Goal: Transaction & Acquisition: Purchase product/service

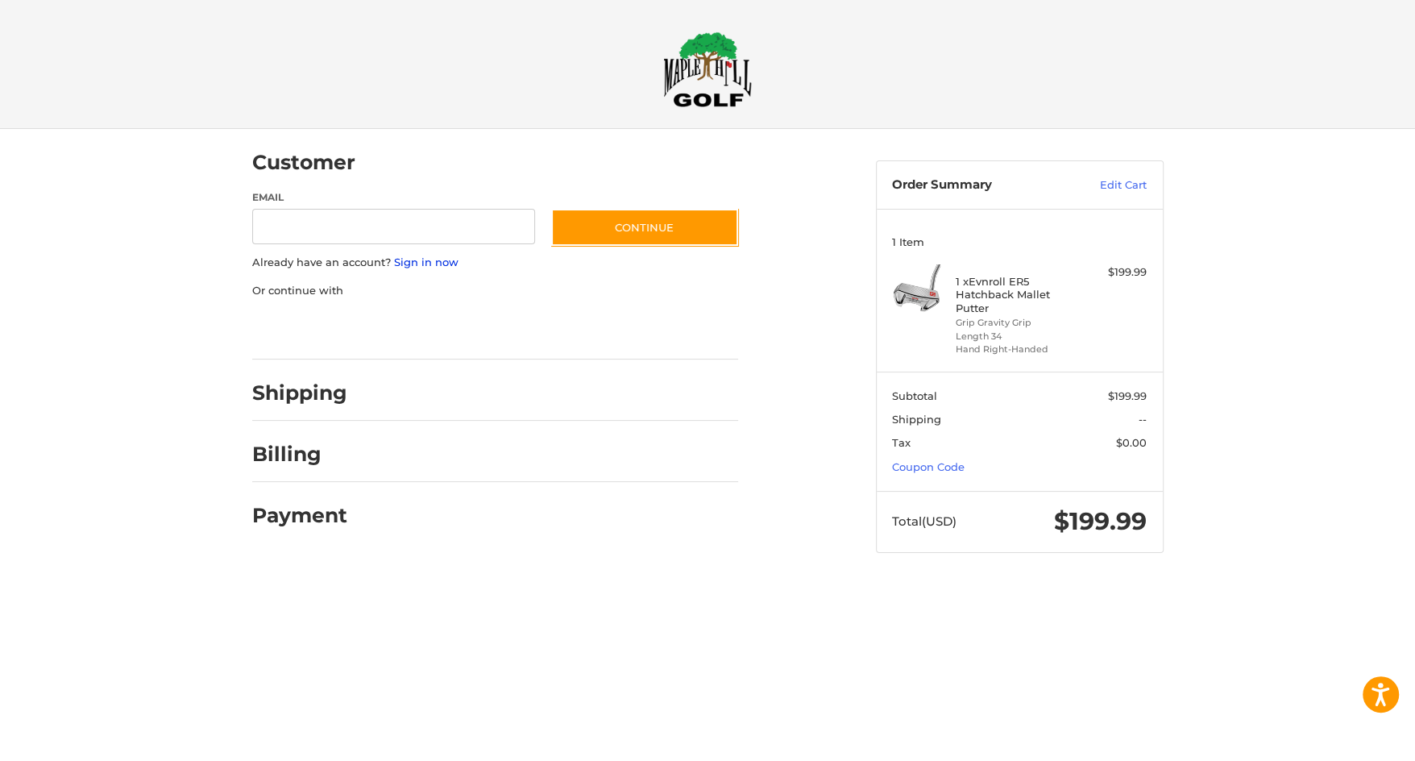
click at [418, 261] on link "Sign in now" at bounding box center [426, 261] width 64 height 13
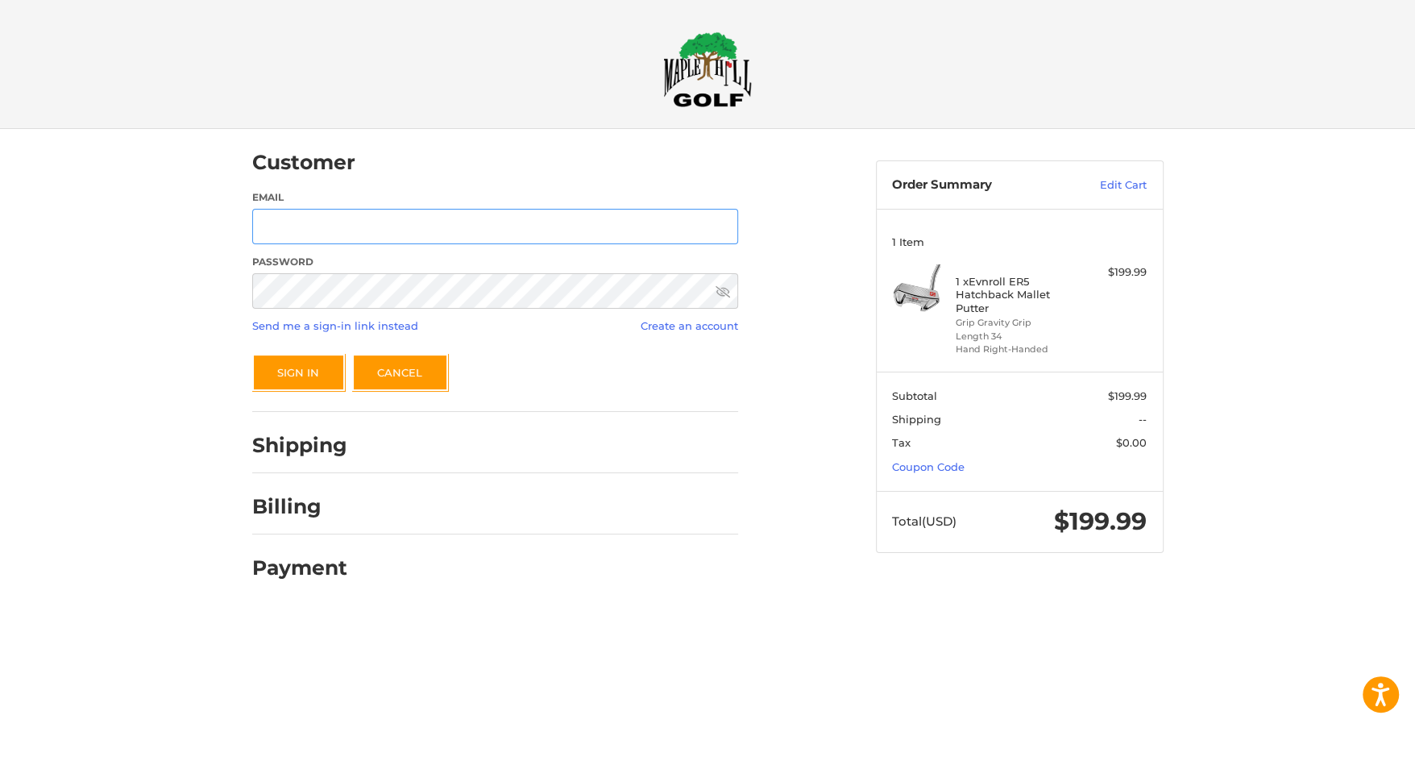
click at [428, 232] on input "Email" at bounding box center [495, 227] width 486 height 36
type input "**********"
click at [292, 373] on button "Sign In" at bounding box center [298, 372] width 93 height 37
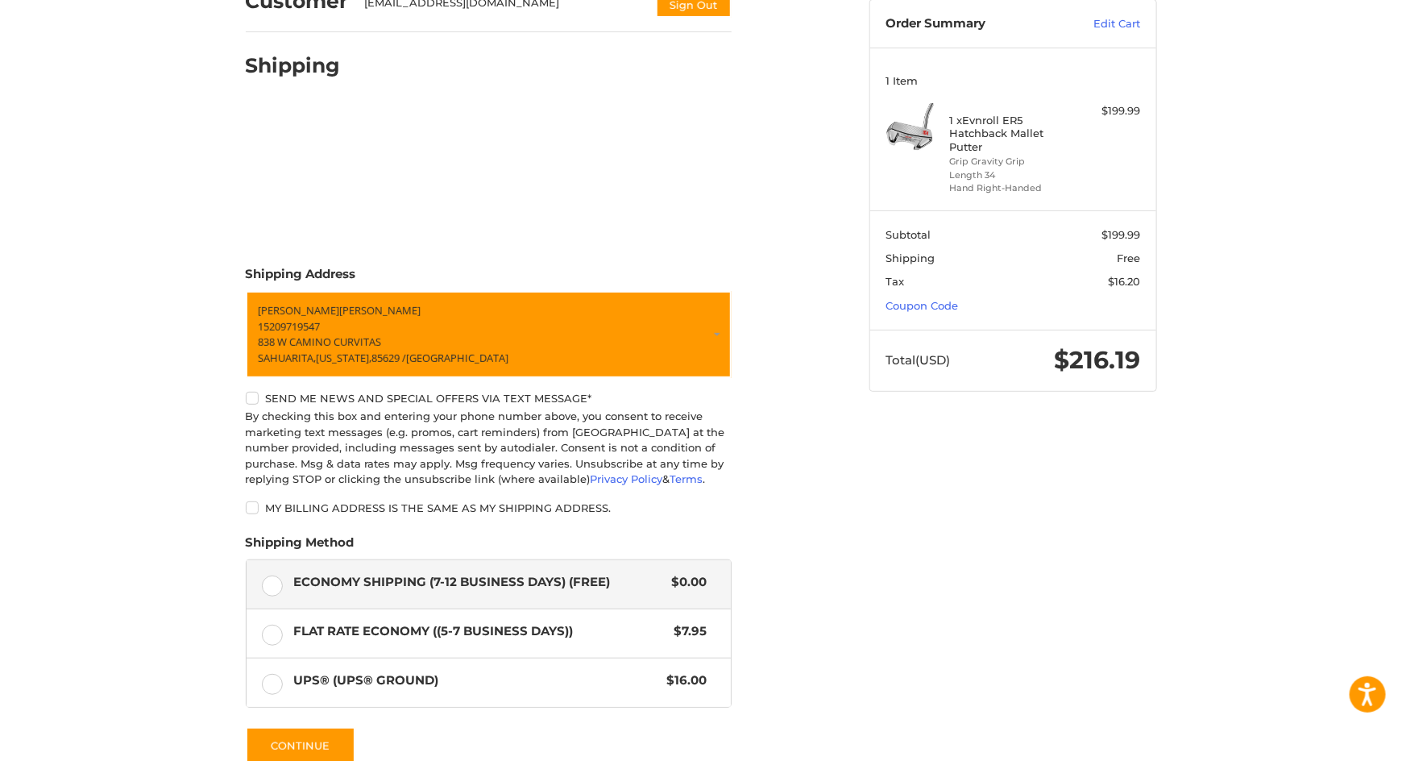
scroll to position [322, 0]
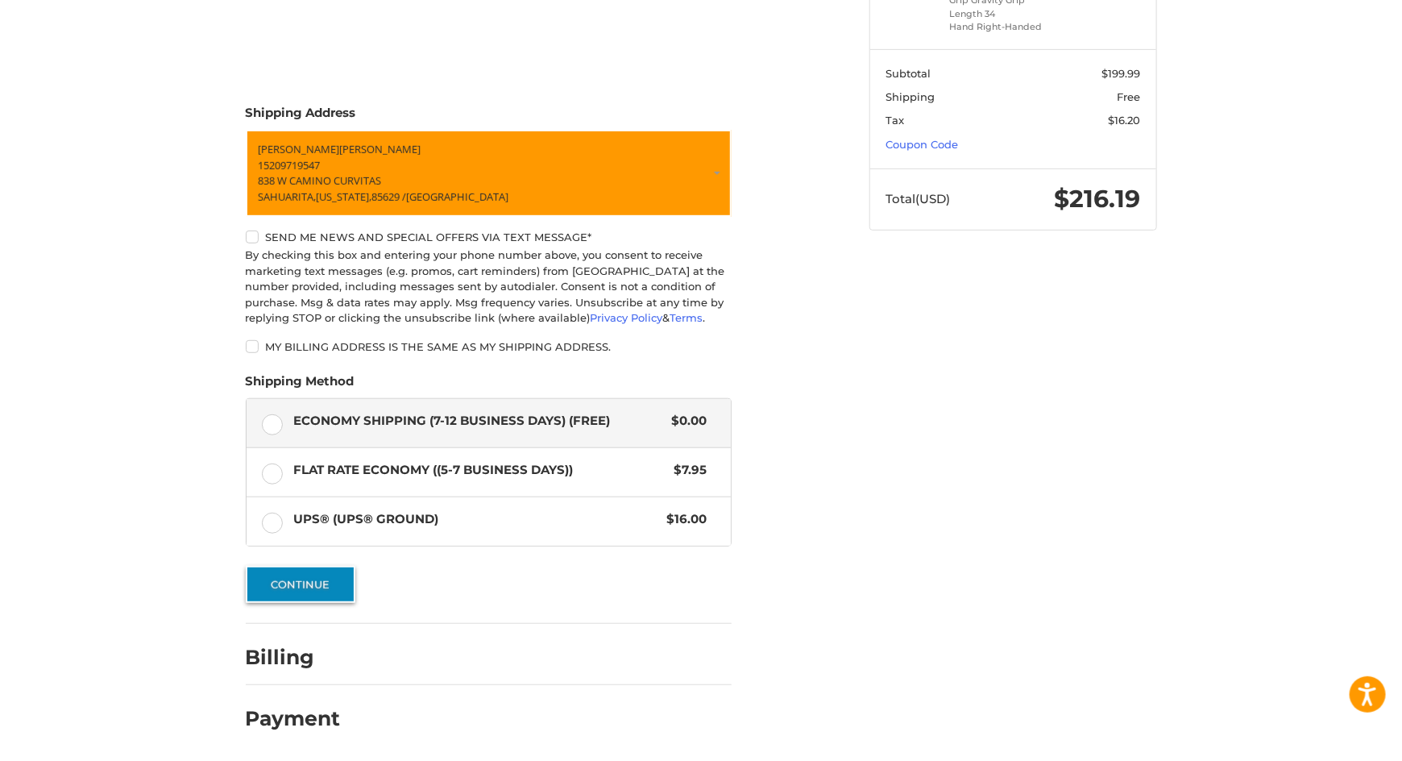
click at [298, 583] on button "Continue" at bounding box center [301, 584] width 110 height 37
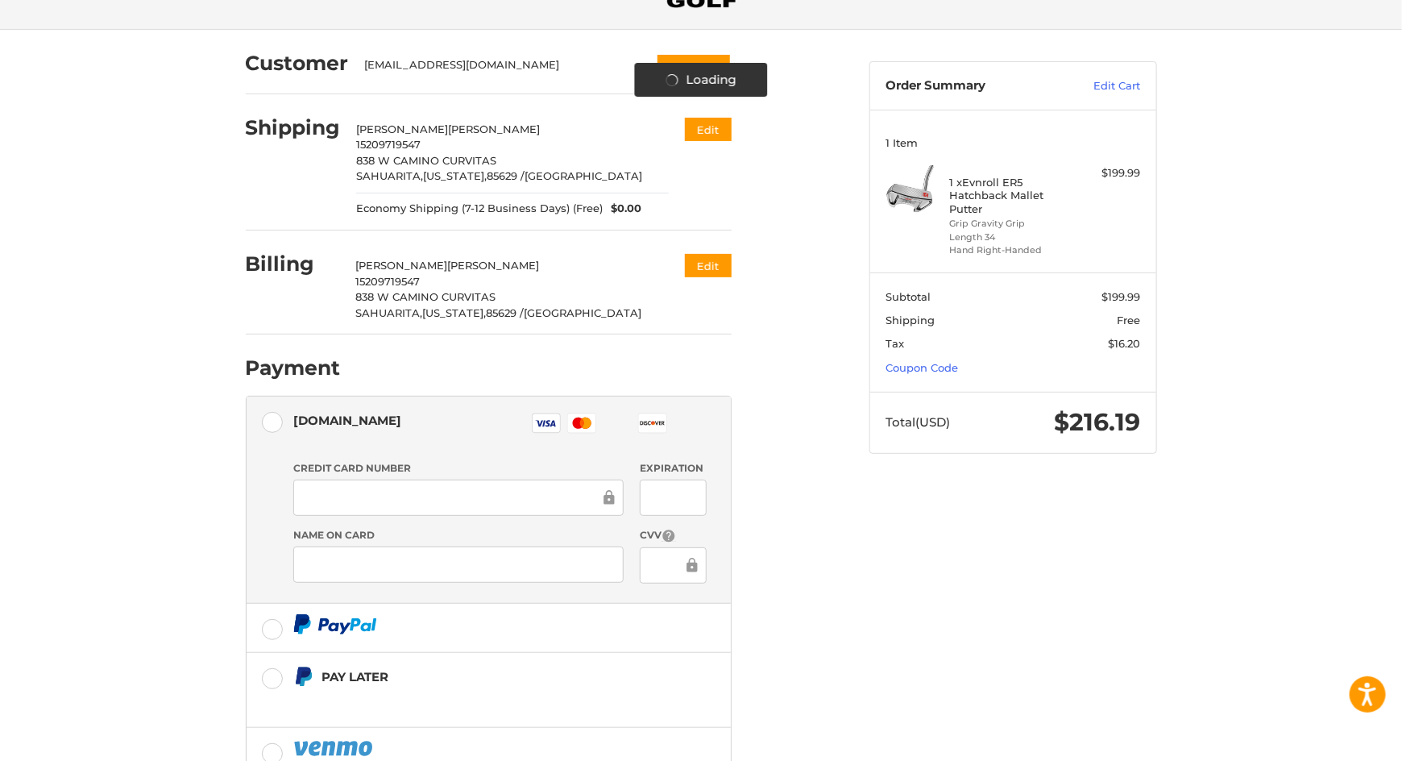
scroll to position [52, 0]
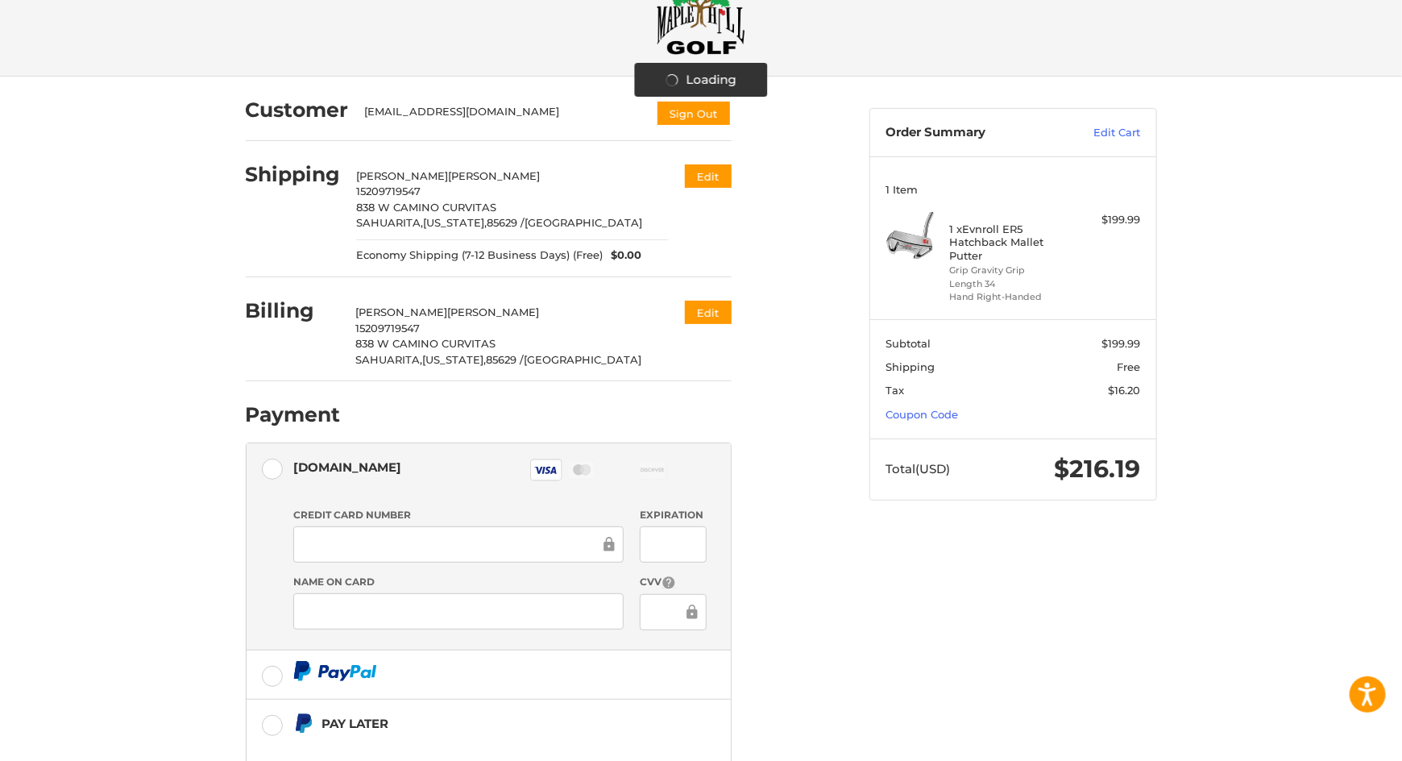
click at [681, 552] on div at bounding box center [673, 544] width 67 height 36
click at [696, 550] on div at bounding box center [673, 544] width 67 height 36
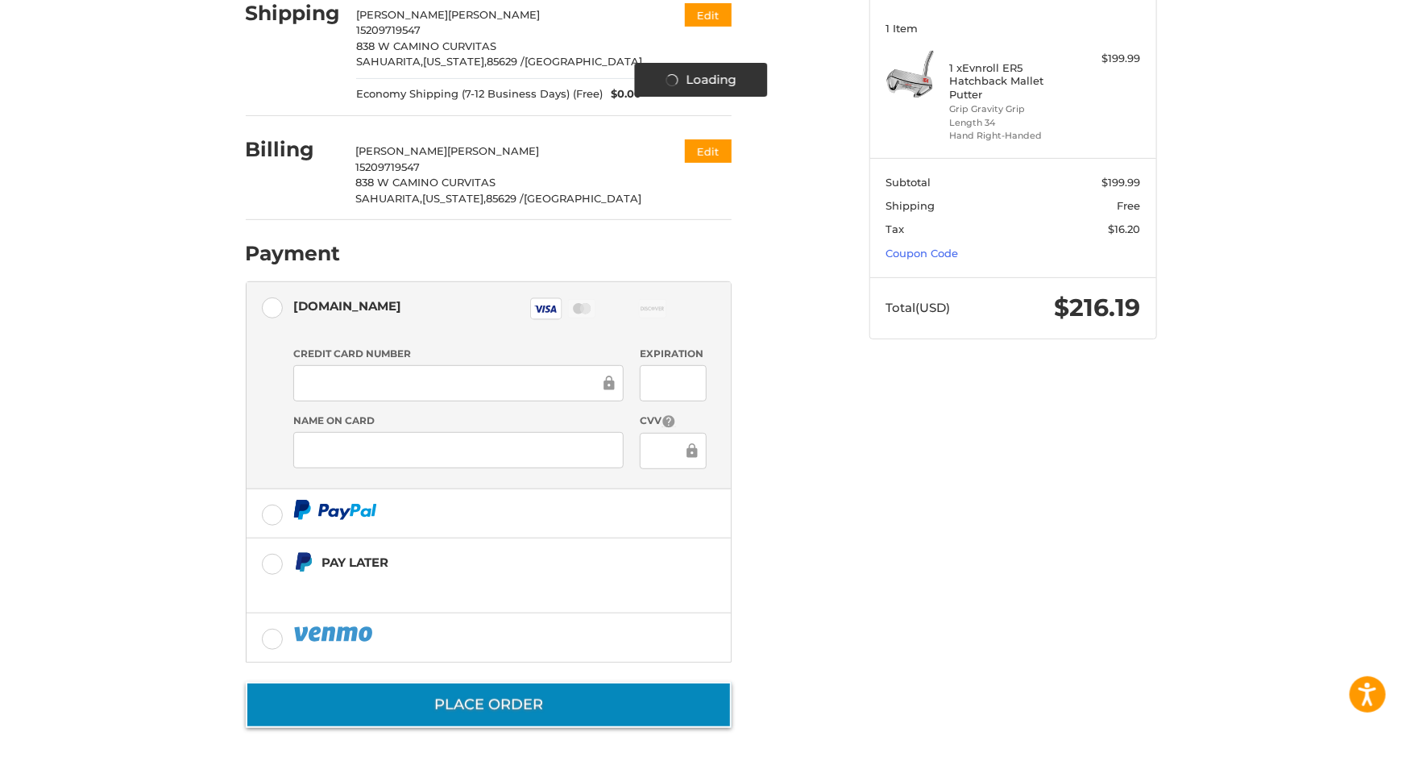
click at [541, 695] on button "Place Order" at bounding box center [489, 705] width 486 height 46
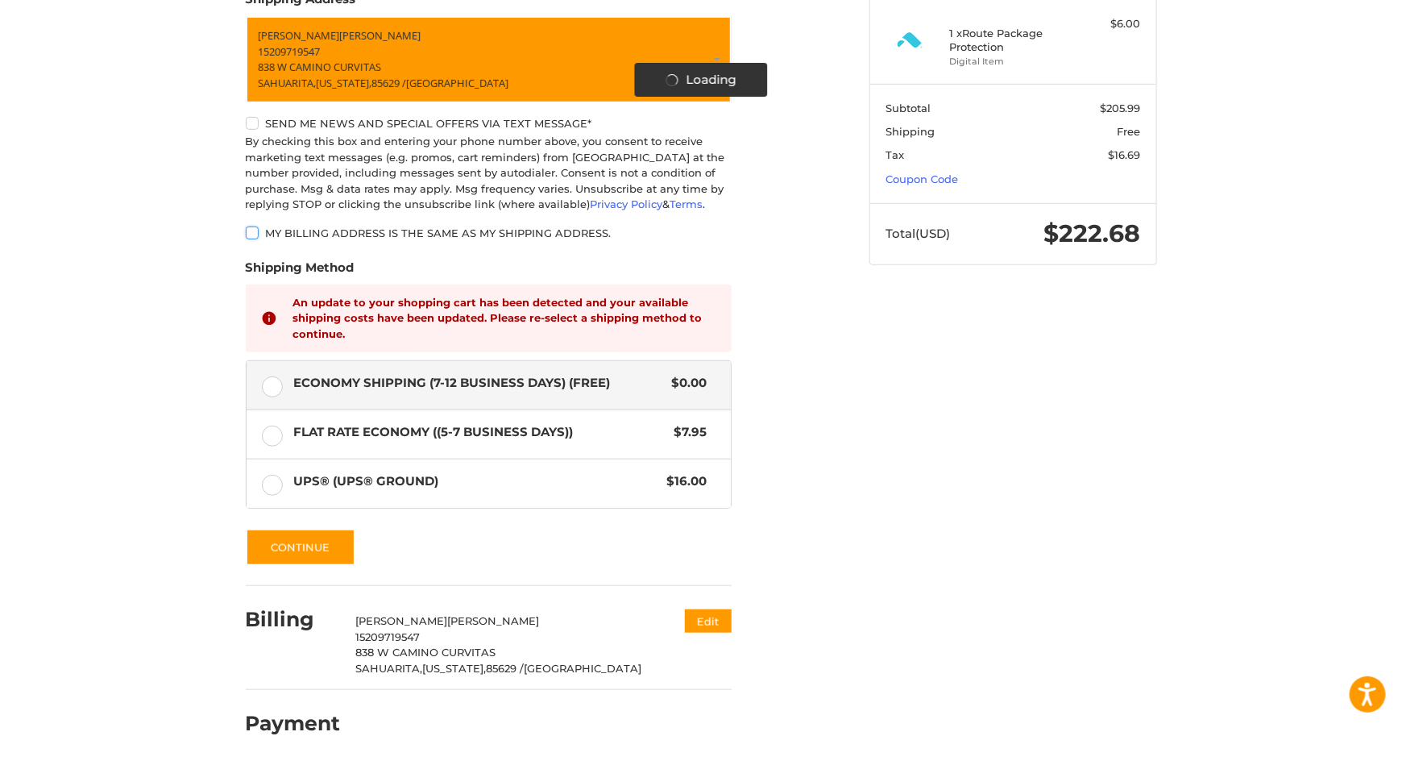
scroll to position [360, 0]
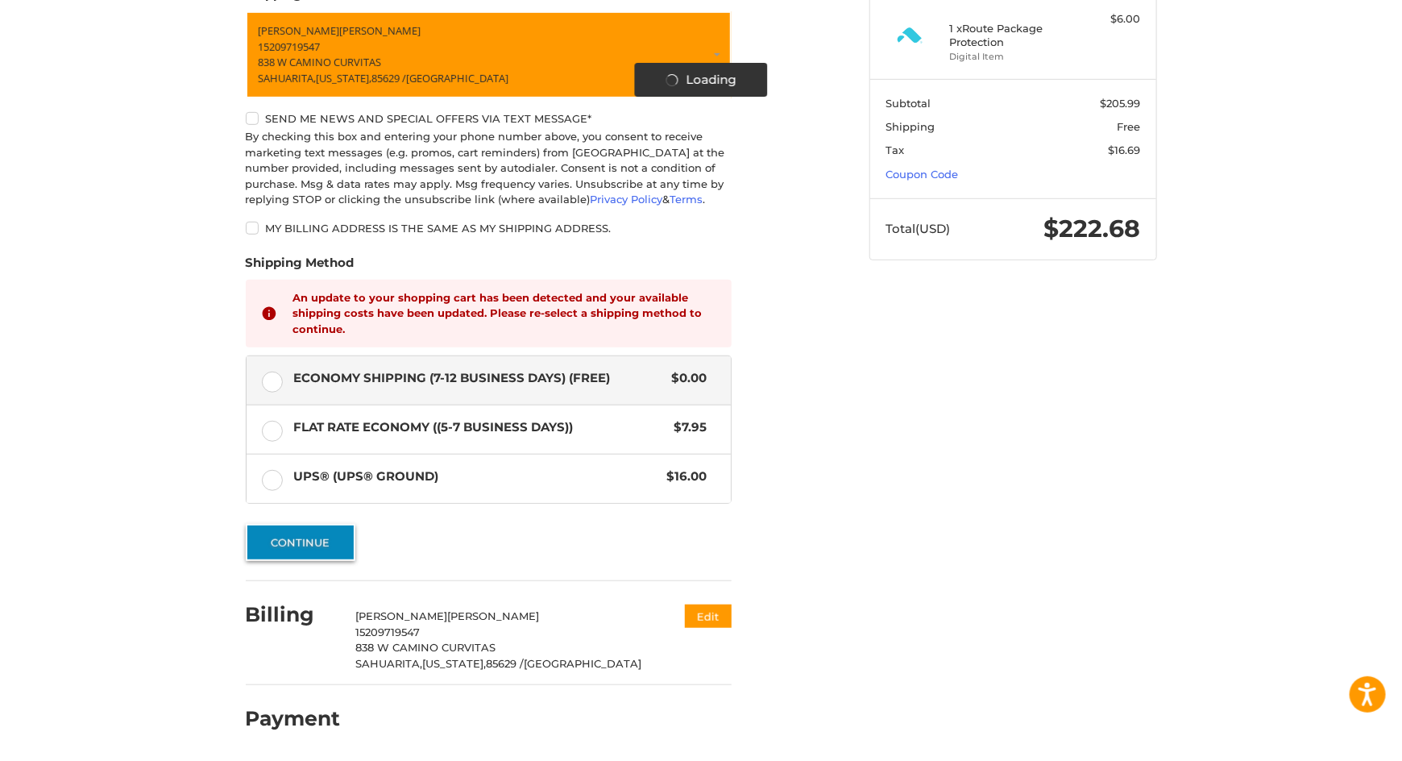
click at [316, 545] on button "Continue" at bounding box center [301, 542] width 110 height 37
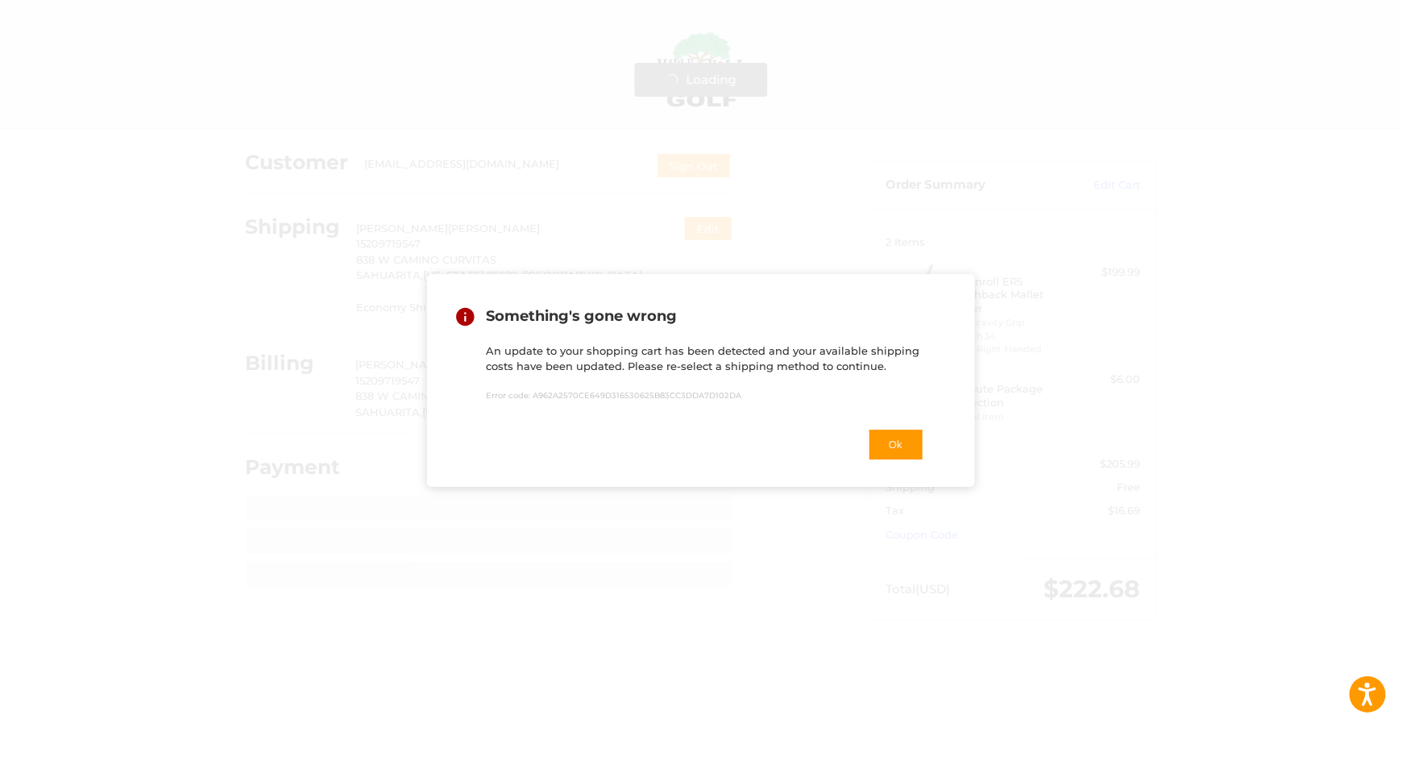
scroll to position [0, 0]
click at [916, 447] on button "Ok" at bounding box center [902, 444] width 56 height 33
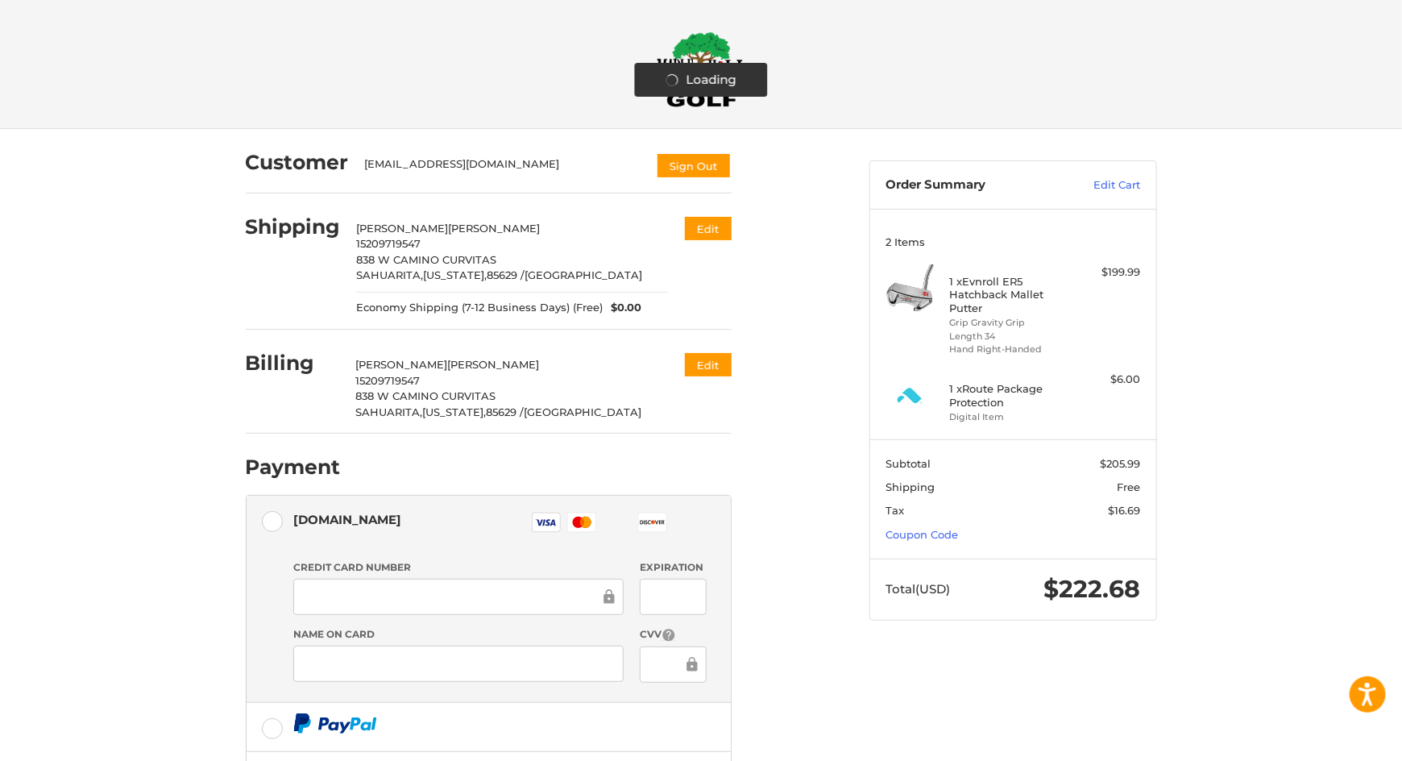
scroll to position [161, 0]
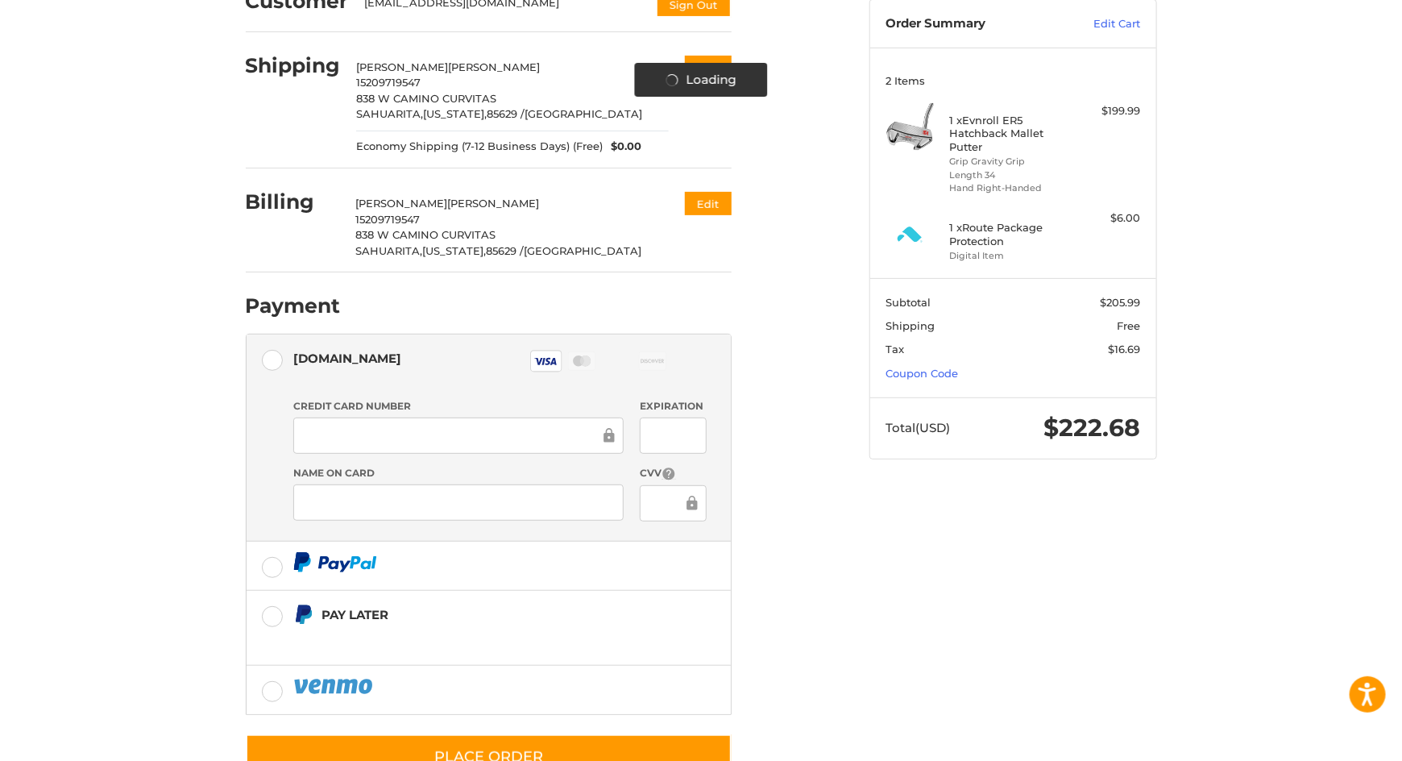
drag, startPoint x: 1012, startPoint y: 671, endPoint x: 964, endPoint y: 651, distance: 52.4
click at [1012, 669] on div "Loading Customer gilngarcia@gmail.com Sign Out Shipping Gilbert Garcia 15209719…" at bounding box center [701, 391] width 967 height 847
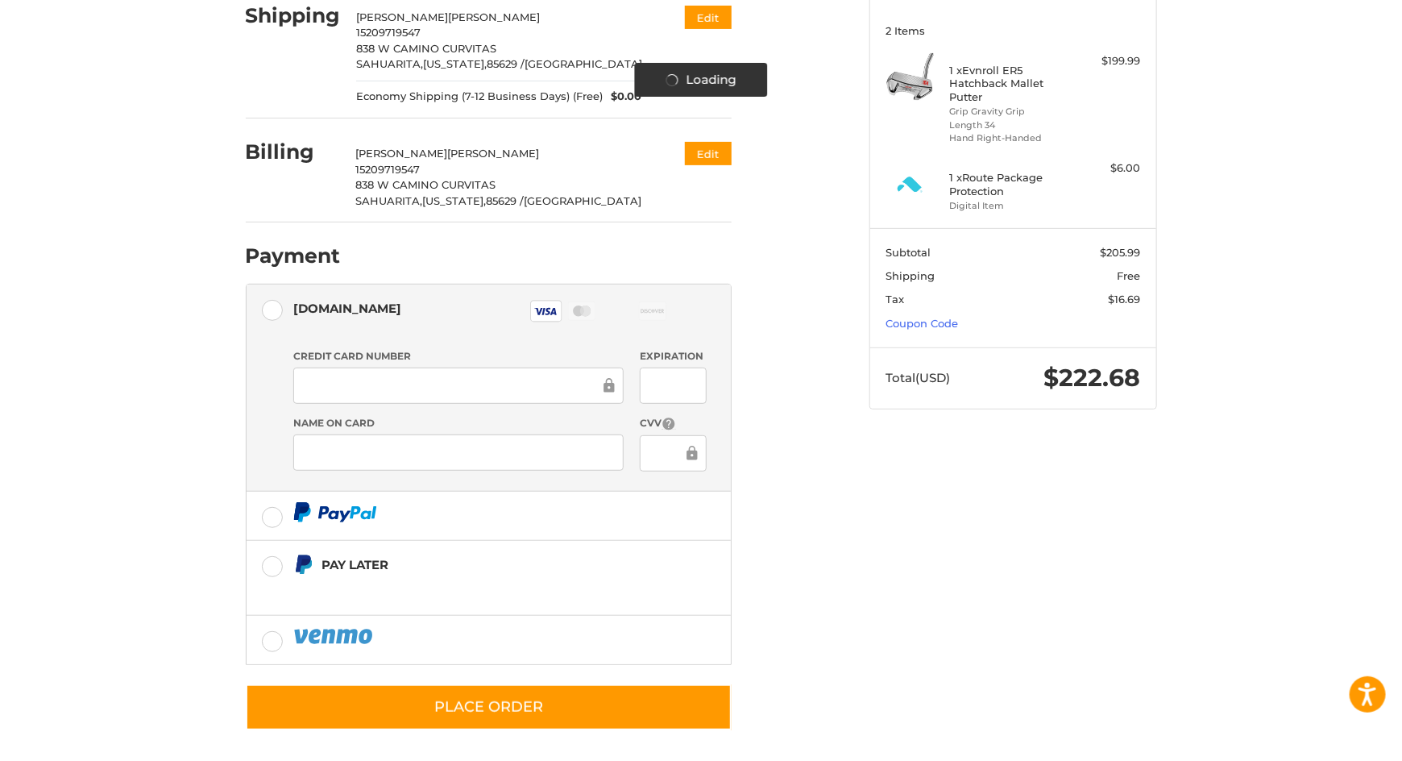
scroll to position [214, 0]
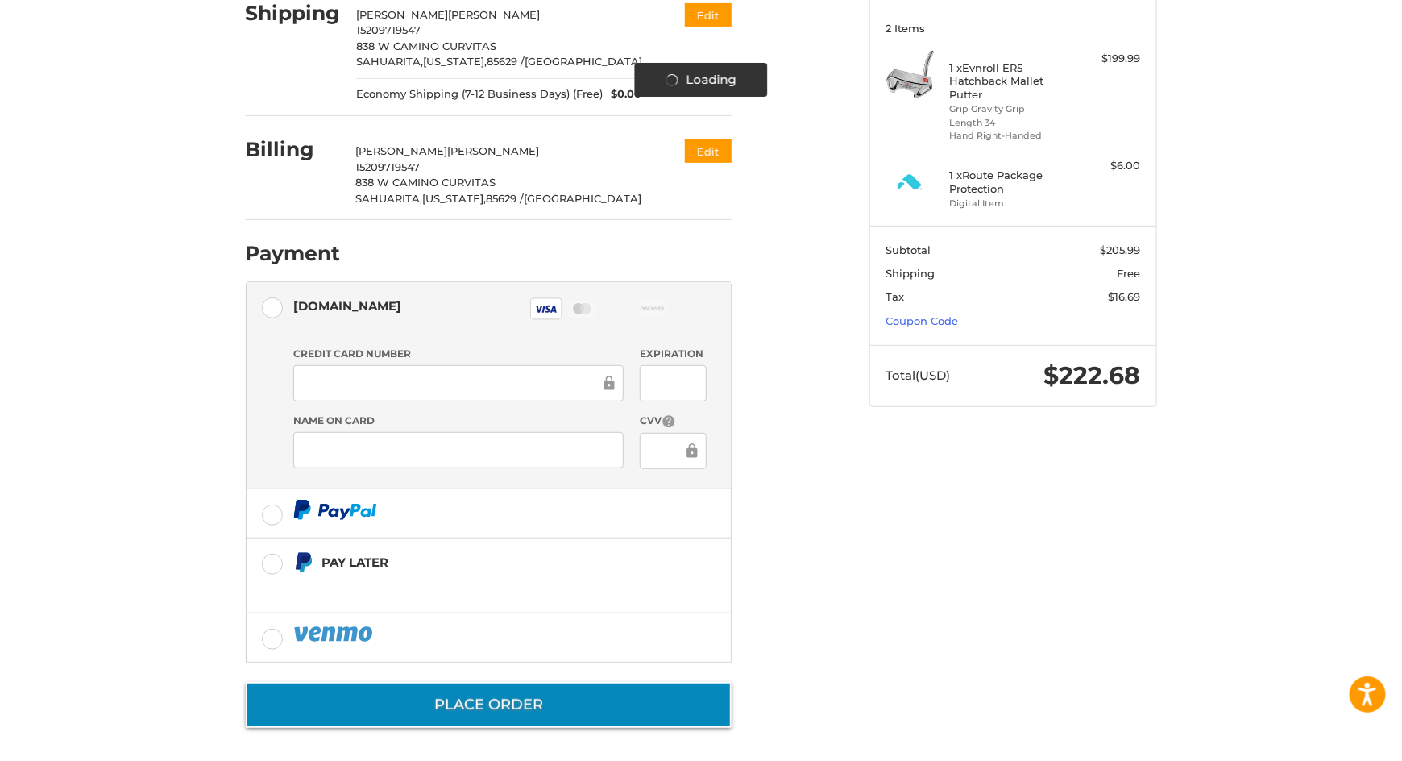
click at [608, 713] on button "Place Order" at bounding box center [489, 705] width 486 height 46
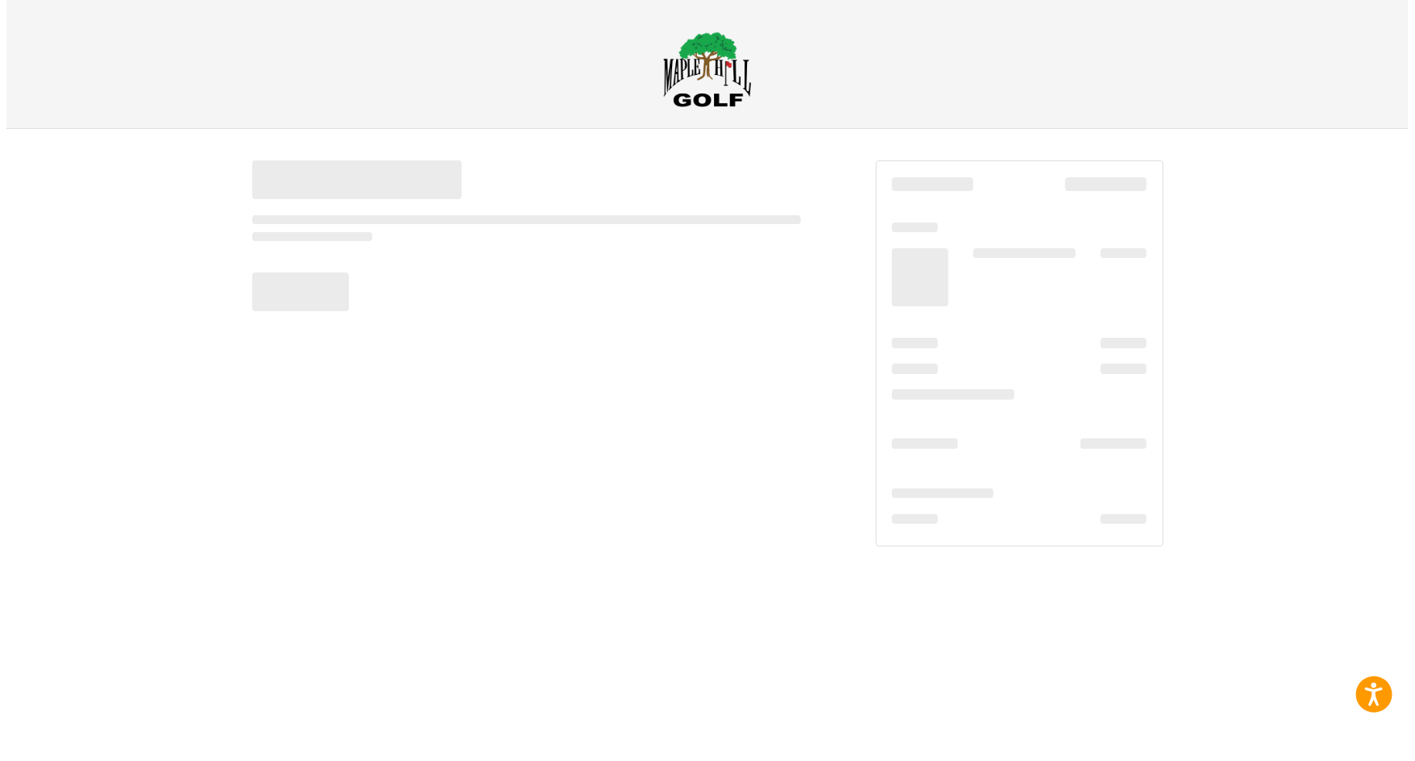
scroll to position [0, 0]
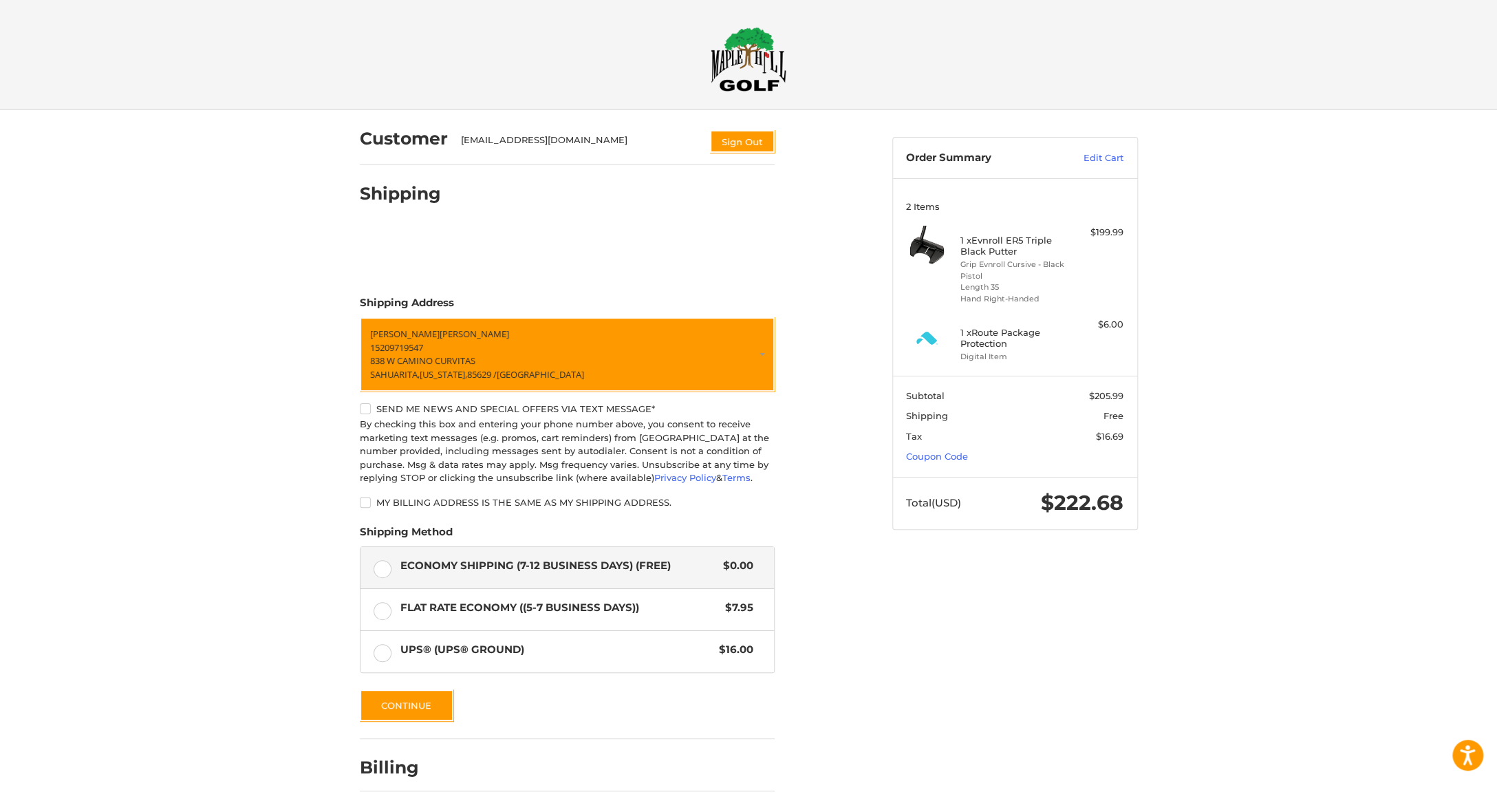
click at [853, 540] on div "Customer [EMAIL_ADDRESS][DOMAIN_NAME] Sign Out Shipping Shipping Address [PERSO…" at bounding box center [616, 476] width 533 height 733
click at [386, 696] on button "Continue" at bounding box center [406, 704] width 94 height 32
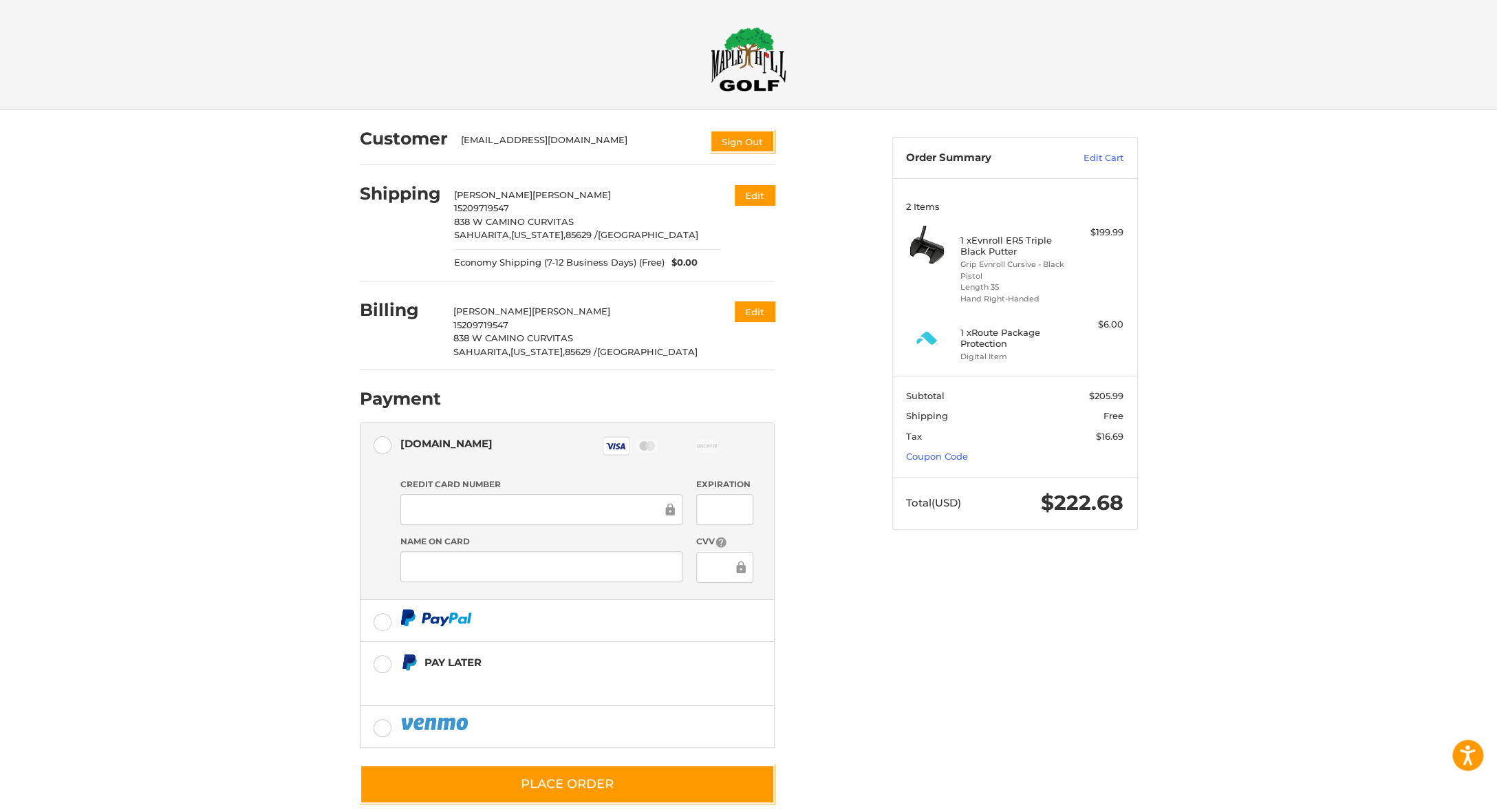
click at [550, 556] on div at bounding box center [541, 566] width 282 height 31
click at [845, 724] on div "Customer [EMAIL_ADDRESS][DOMAIN_NAME] Sign Out Shipping [PERSON_NAME] 152097195…" at bounding box center [616, 465] width 533 height 710
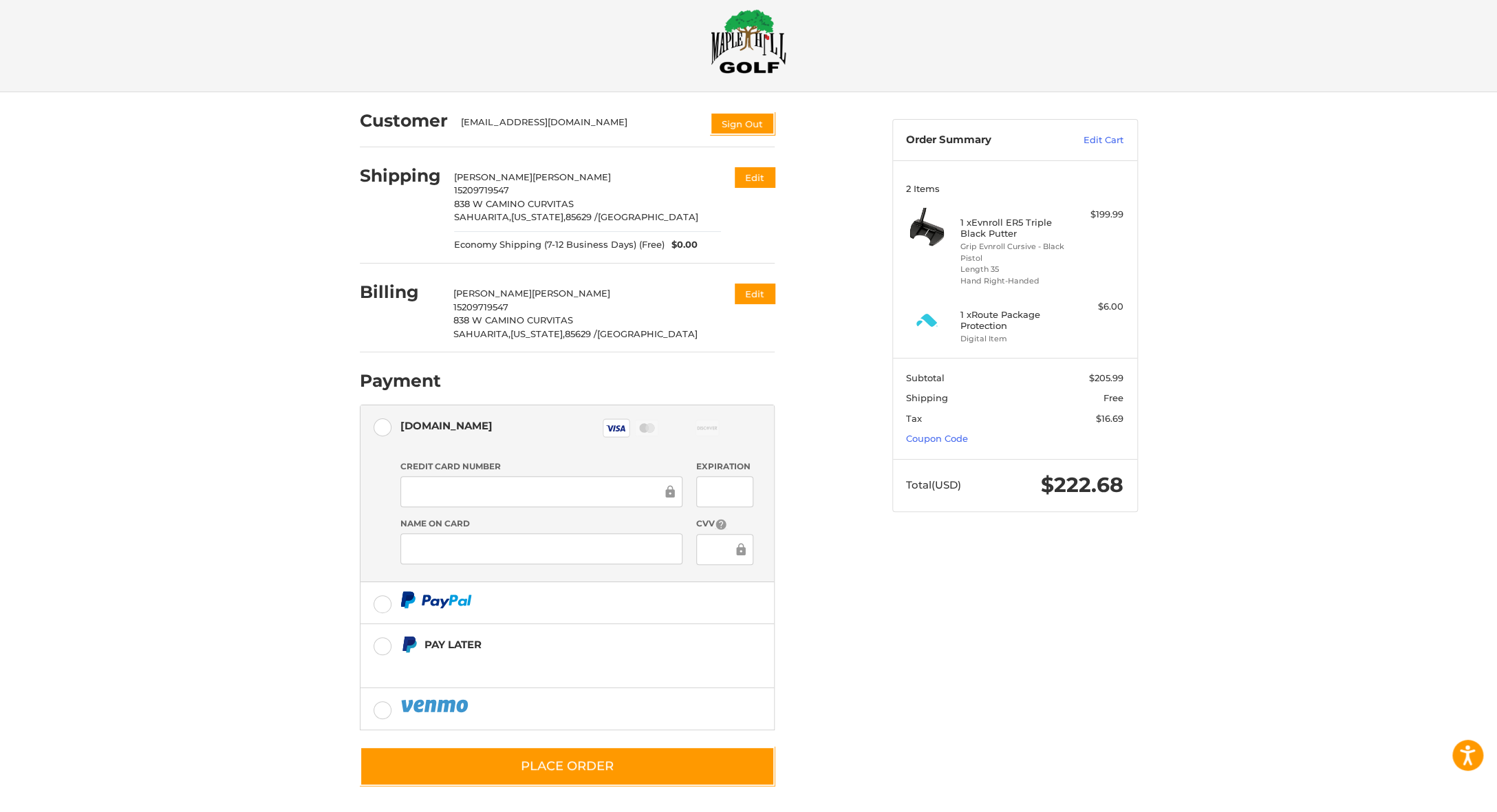
scroll to position [20, 0]
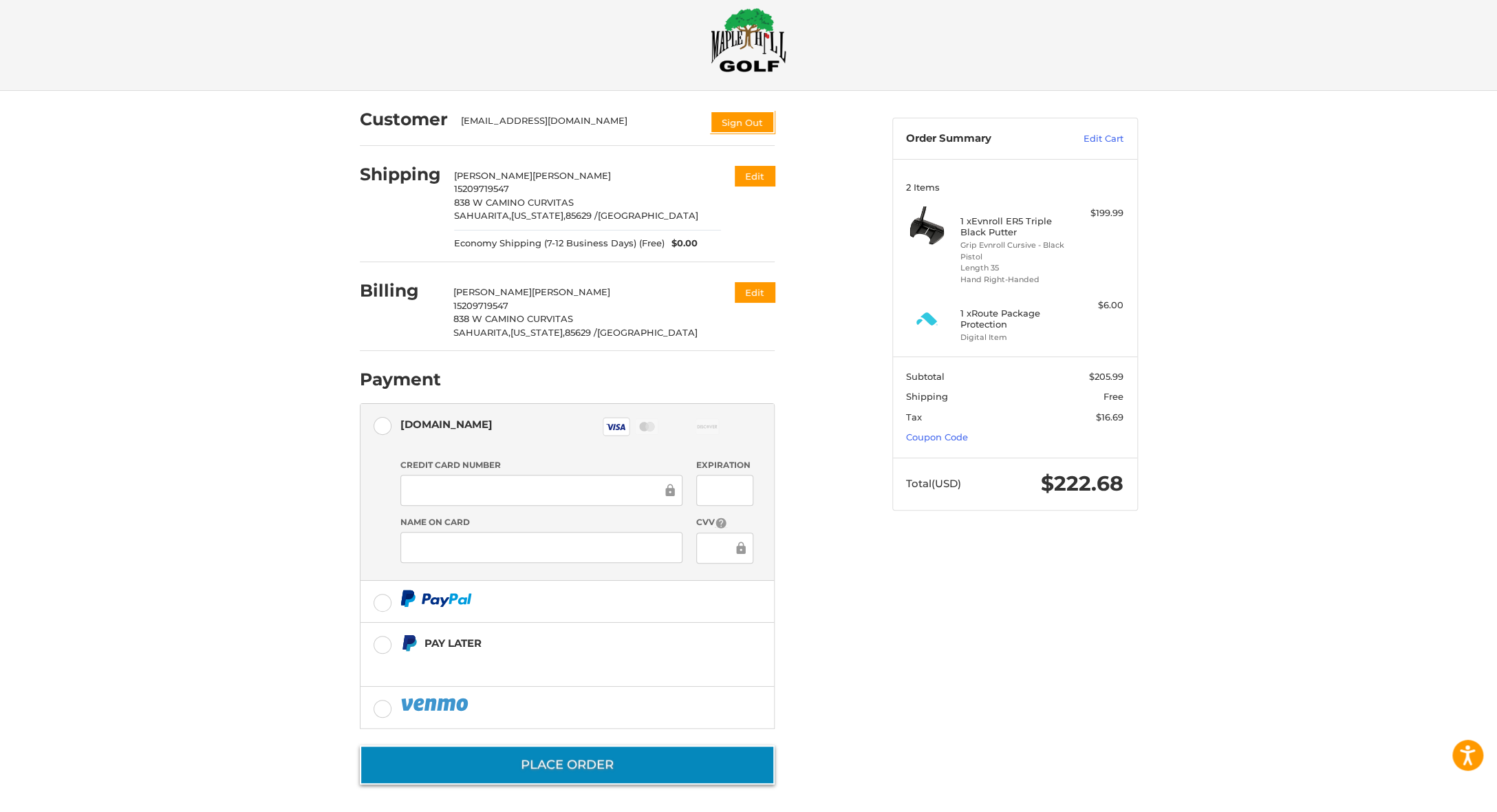
click at [594, 770] on button "Place Order" at bounding box center [567, 765] width 415 height 39
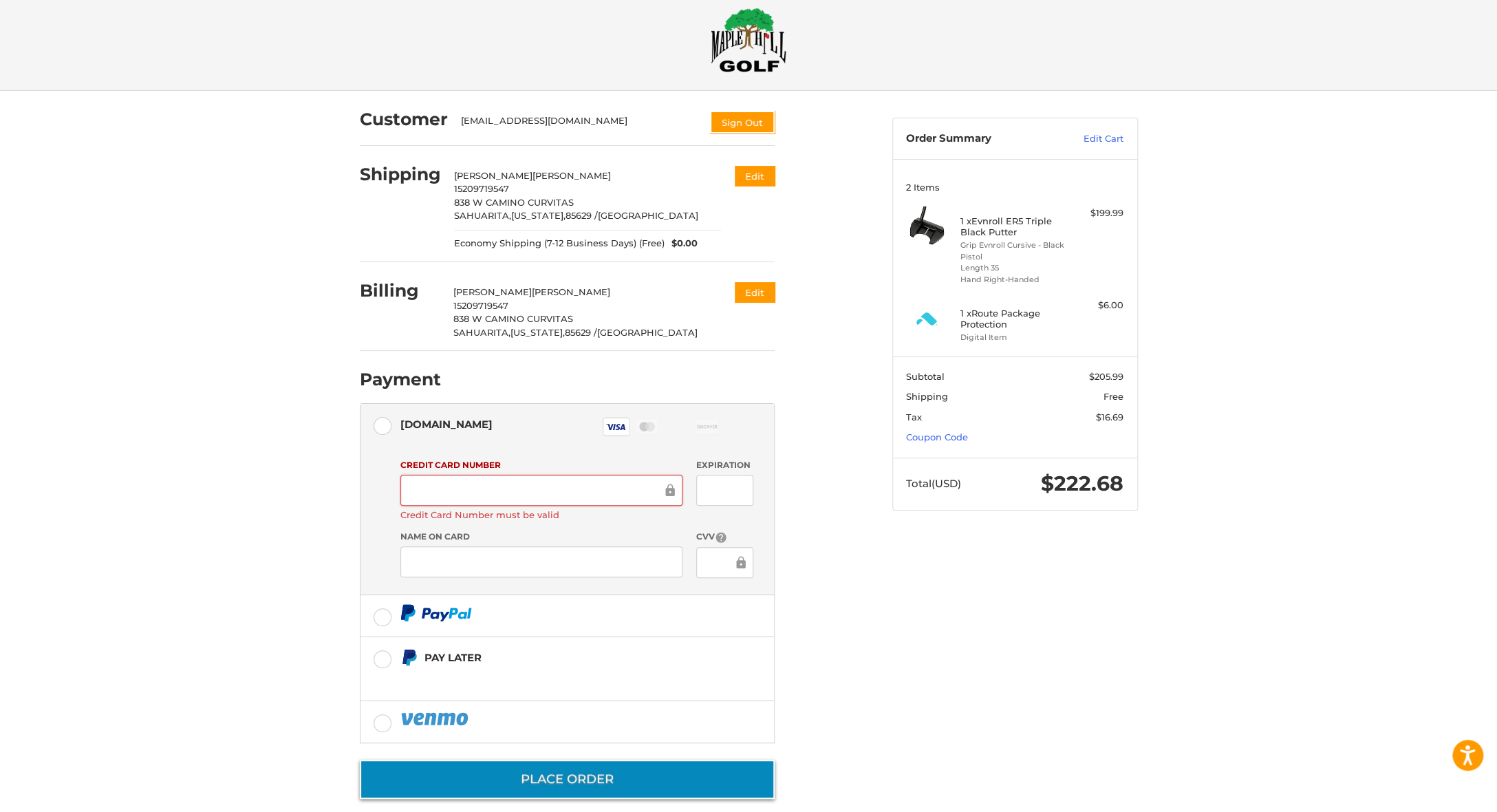
click at [659, 785] on button "Place Order" at bounding box center [567, 780] width 415 height 39
click at [616, 774] on button "Place Order" at bounding box center [567, 780] width 415 height 39
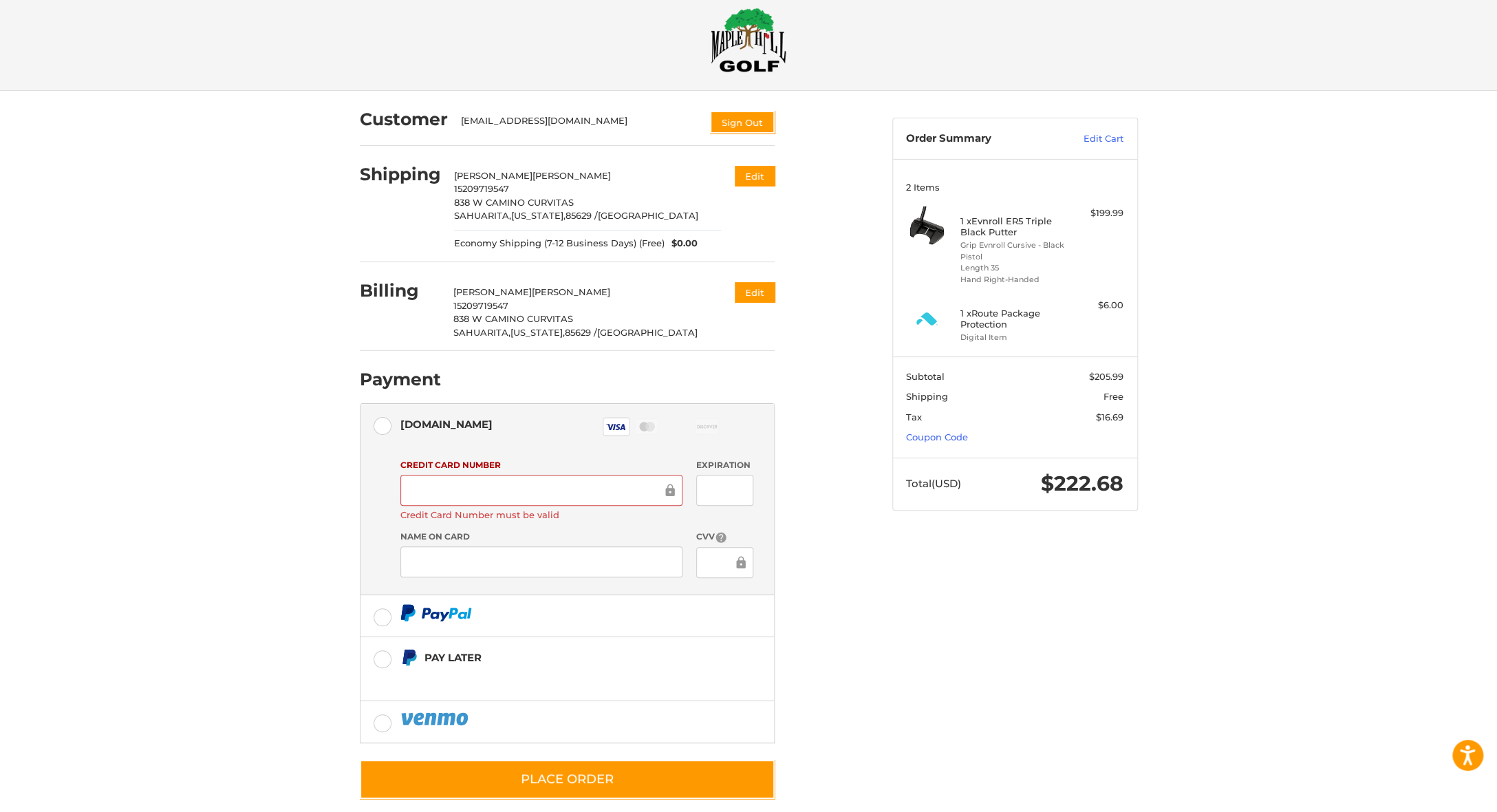
click at [544, 476] on div at bounding box center [541, 490] width 282 height 31
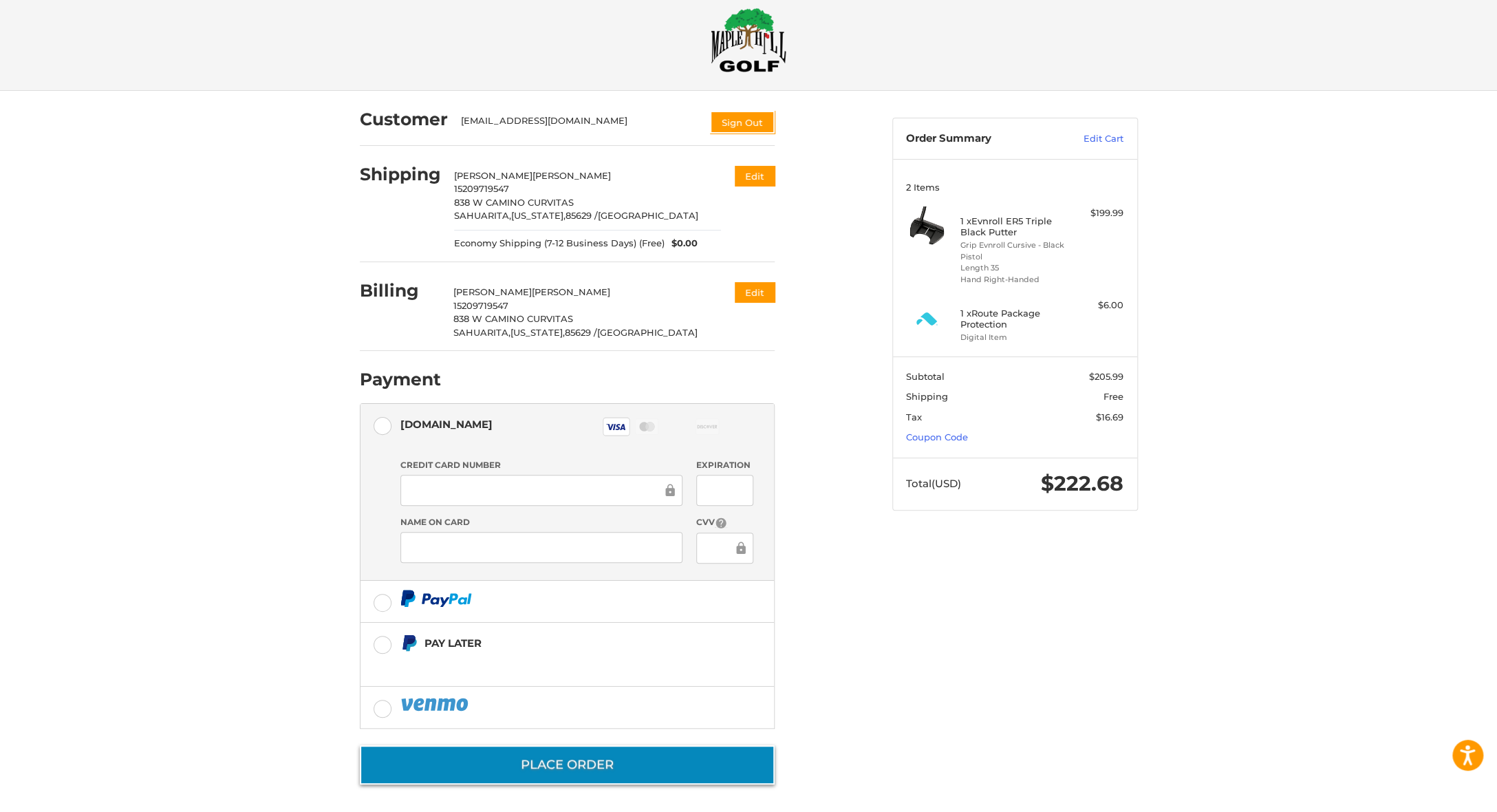
click at [593, 764] on button "Place Order" at bounding box center [567, 765] width 415 height 39
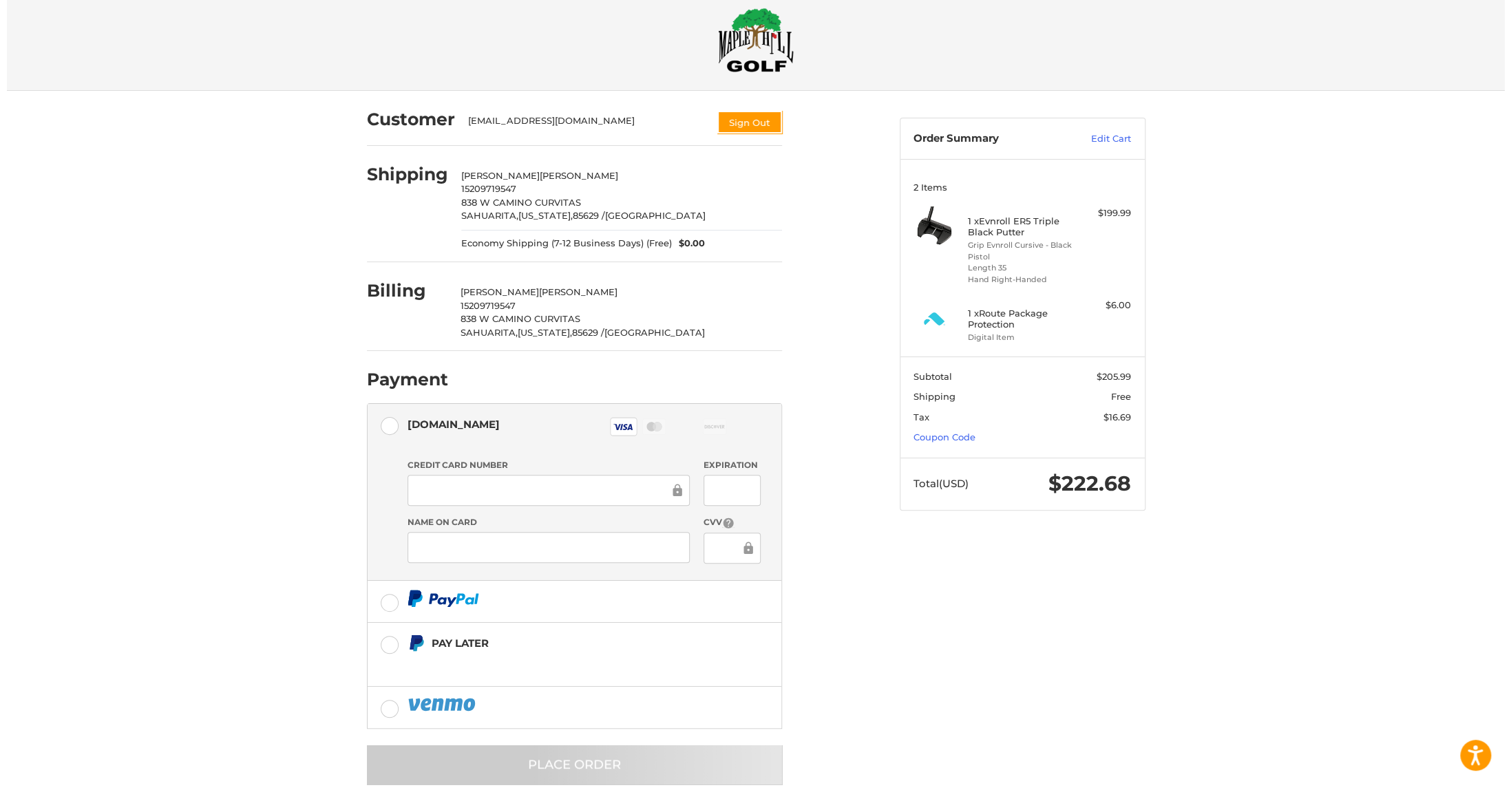
scroll to position [0, 0]
